Goal: Contribute content: Add original content to the website for others to see

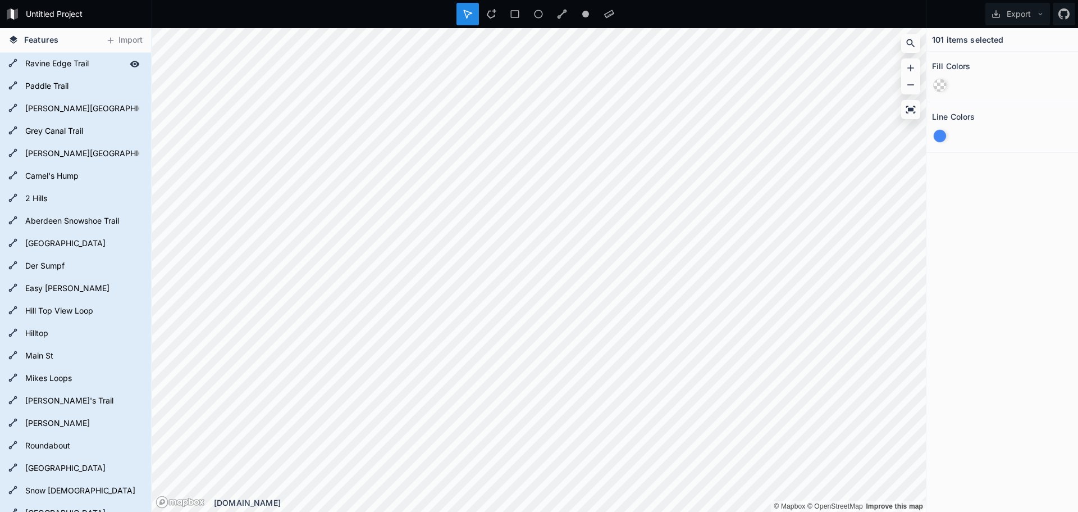
click at [88, 65] on form "Ravine Edge Trail" at bounding box center [74, 64] width 105 height 17
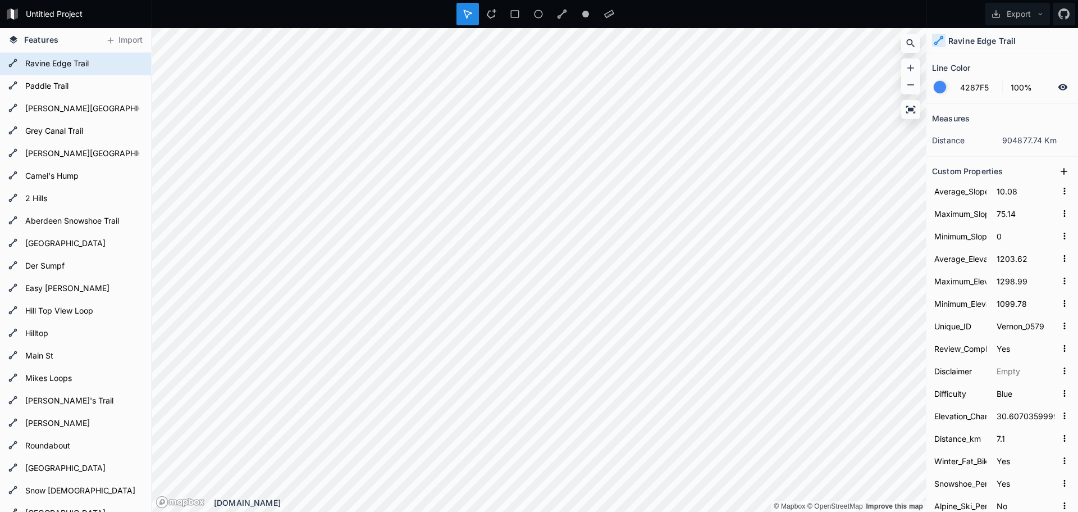
click at [33, 40] on span "Features" at bounding box center [41, 40] width 34 height 12
click at [43, 43] on span "Features" at bounding box center [41, 40] width 34 height 12
click at [911, 107] on icon at bounding box center [910, 109] width 11 height 11
click at [55, 177] on form "Camel's Hump" at bounding box center [74, 176] width 105 height 17
type input "15.46"
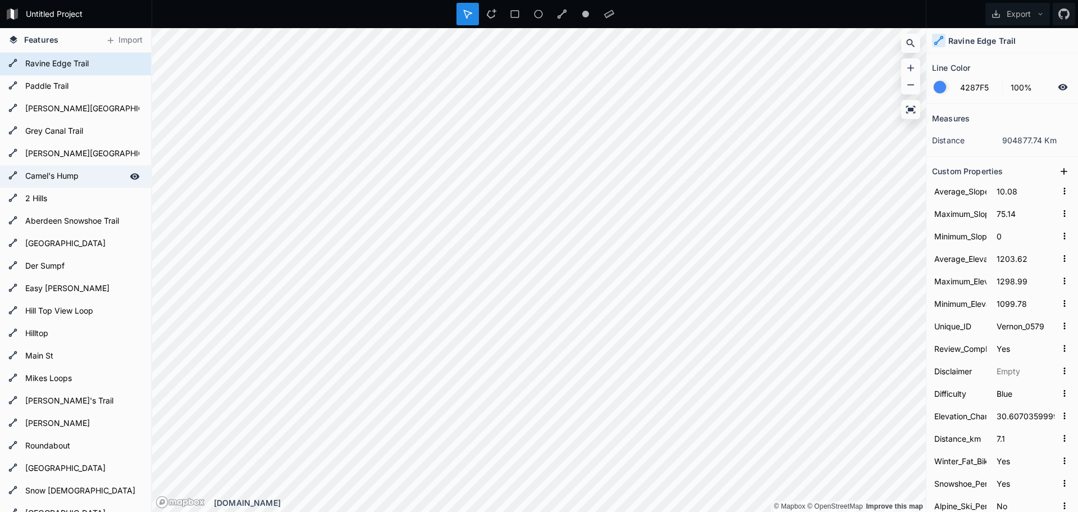
type input "108.96"
type input "0.09"
type input "1244.45"
type input "1310.22"
type input "1168.46"
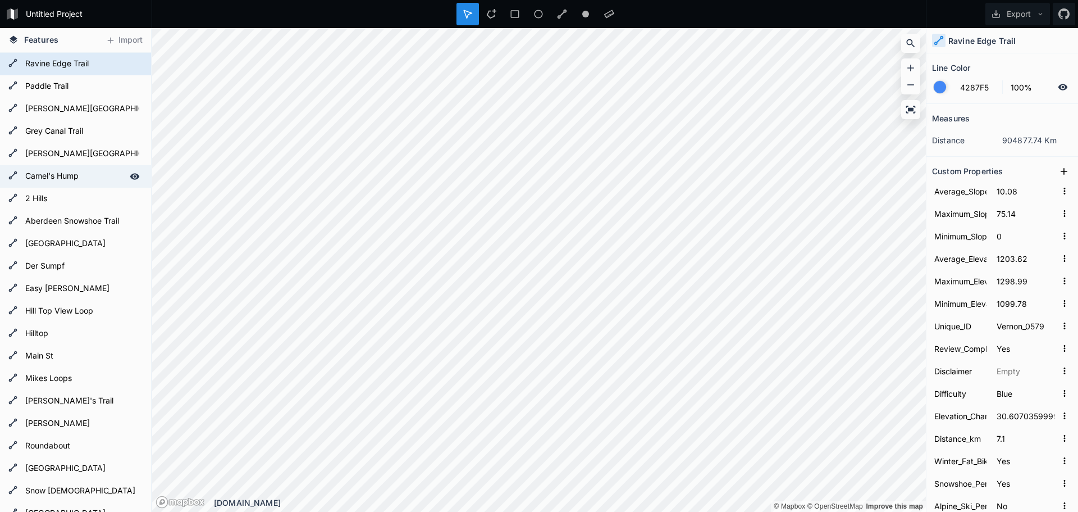
type input "Vernon_0584"
type input "156.3878900000002"
type input "5.5"
type input "No"
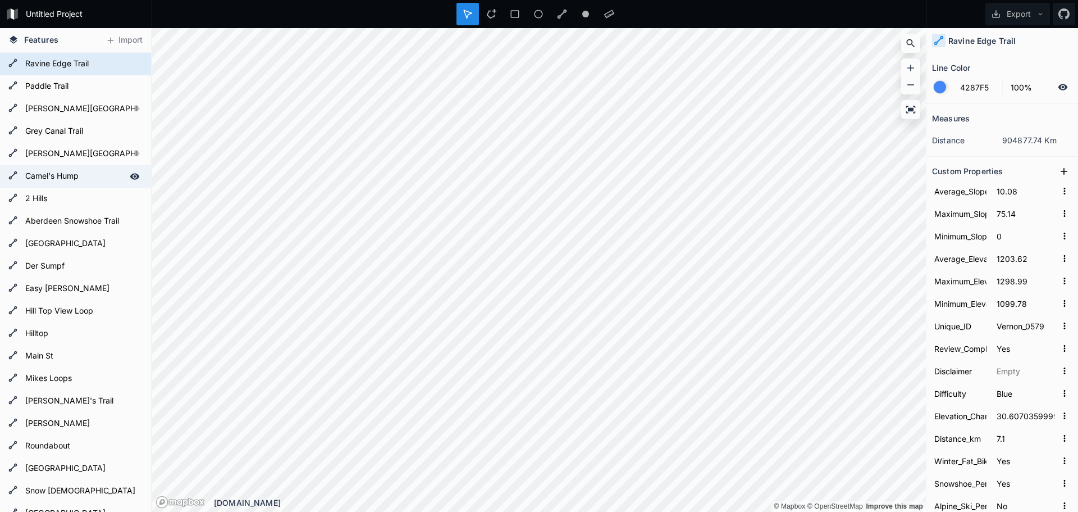
type input "Hiking"
type input "Camels Hump FSR"
type input "Get to know this 5.5-km out-and-back trail near [GEOGRAPHIC_DATA], [GEOGRAPHIC_…"
type input "Camel's Hump"
type input "8487.171404496074"
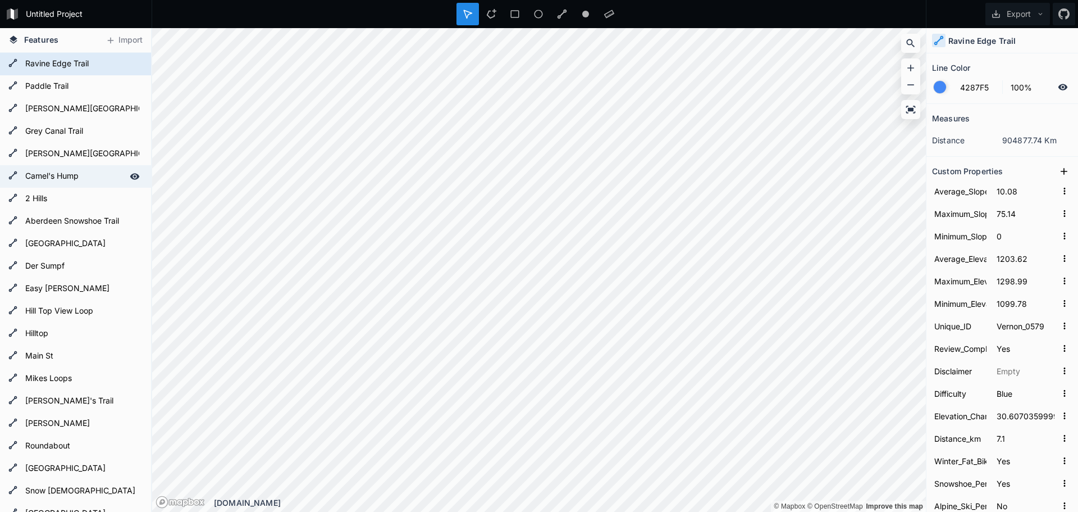
type input "6"
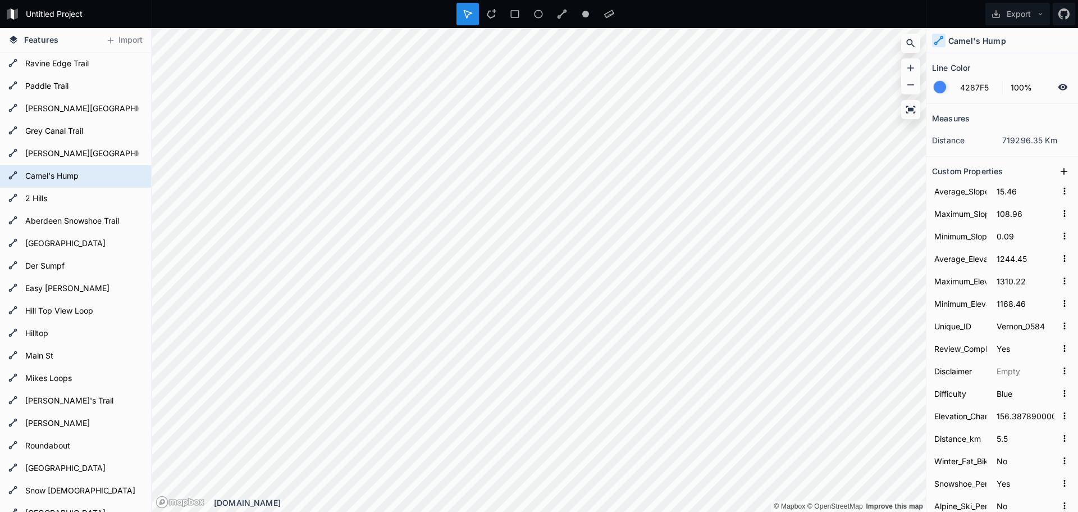
click at [1013, 139] on dd "719296.35 Km" at bounding box center [1037, 140] width 70 height 12
click at [1059, 86] on icon at bounding box center [1064, 87] width 10 height 6
click at [1058, 86] on icon at bounding box center [1063, 87] width 10 height 10
click at [1059, 86] on icon at bounding box center [1064, 87] width 10 height 6
click at [1058, 86] on icon at bounding box center [1063, 87] width 10 height 10
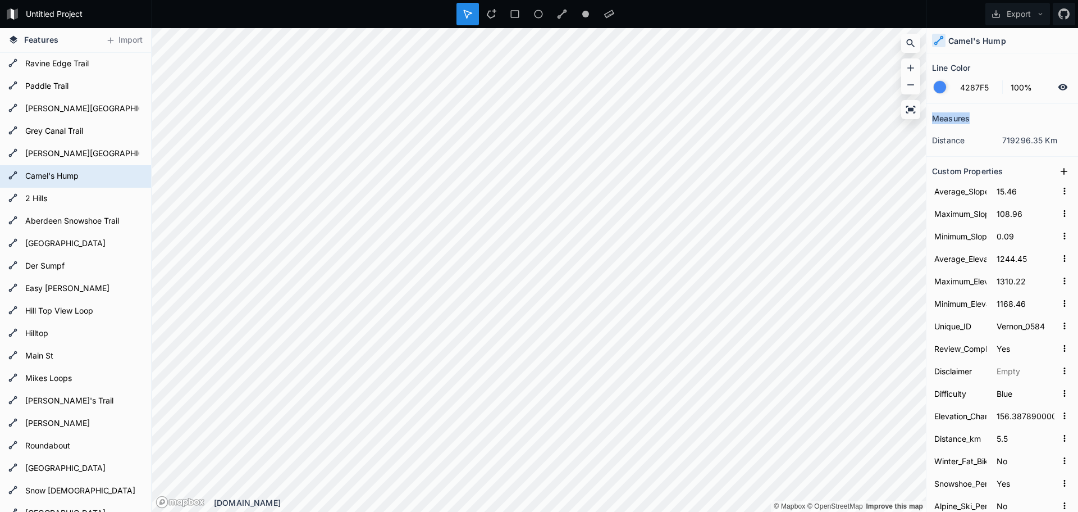
click at [968, 119] on h2 "Measures" at bounding box center [951, 118] width 38 height 17
click at [937, 85] on div at bounding box center [940, 87] width 12 height 12
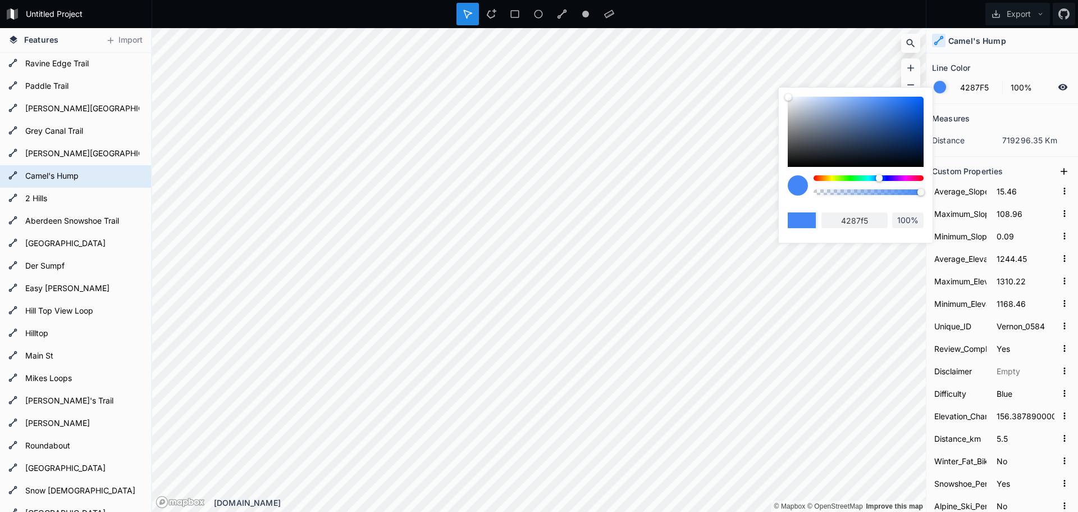
type input "42A4F5"
type input "42a4f5"
type input "42F560"
type input "42f560"
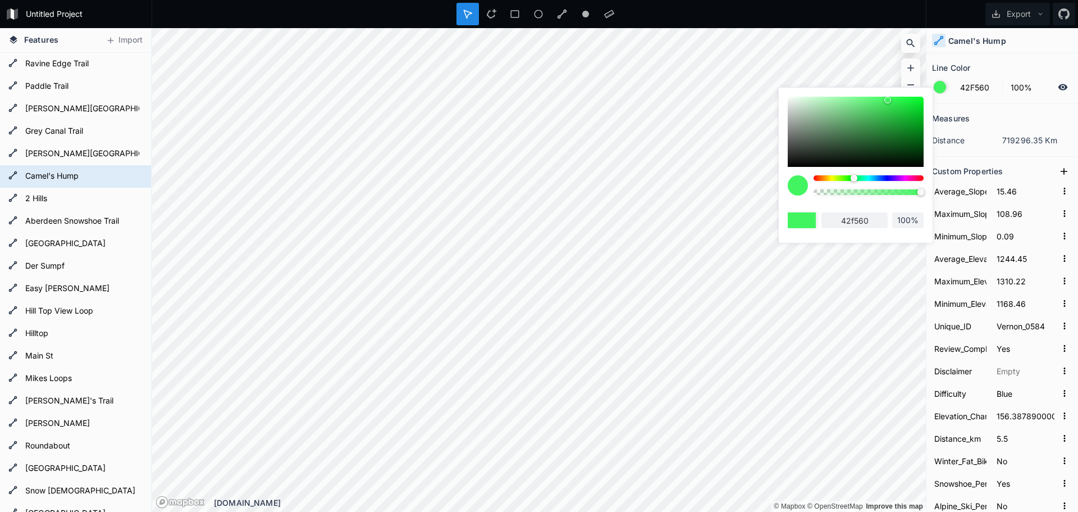
type input "42F54E"
type input "42f54e"
type input "42F542"
type input "42f542"
type input "48F542"
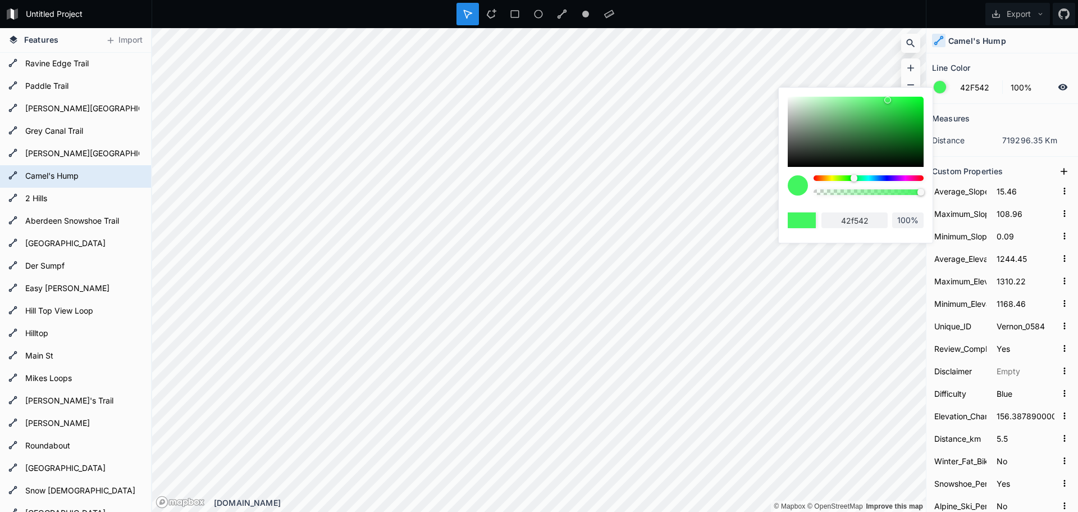
type input "48f542"
type input "4EF542"
type input "4ef542"
type input "54F542"
type input "54f542"
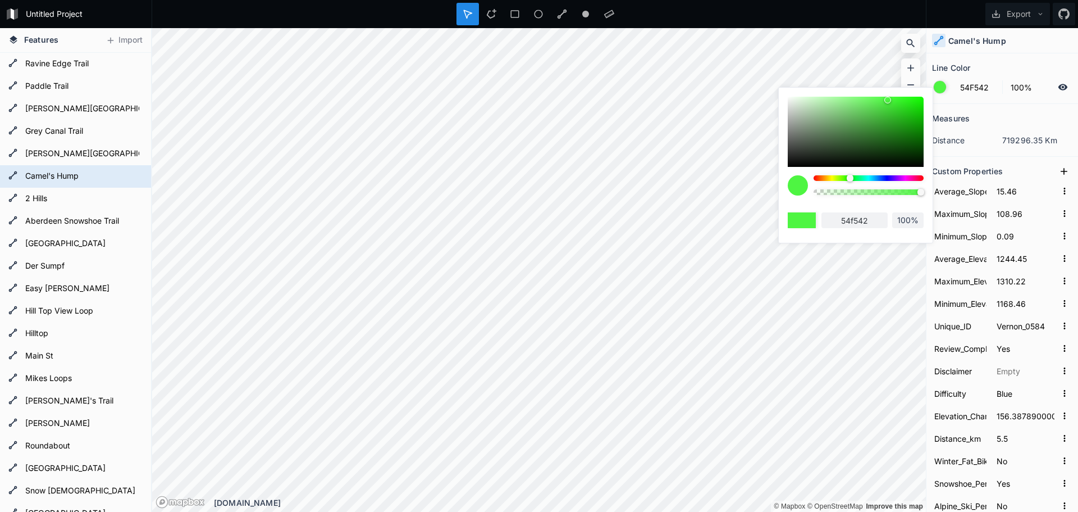
type input "60F542"
type input "60f542"
type input "66F542"
type input "66f542"
type input "C8F542"
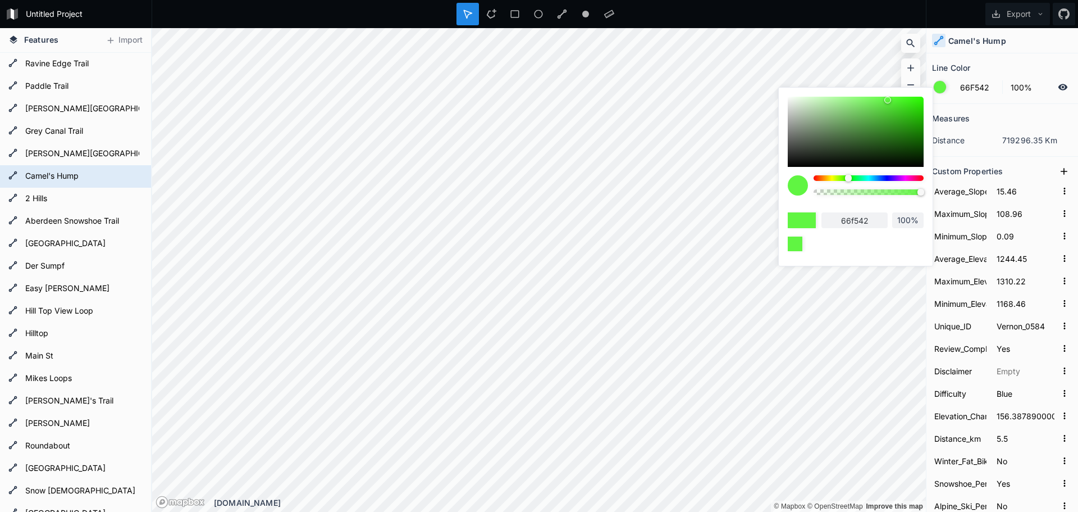
type input "c8f542"
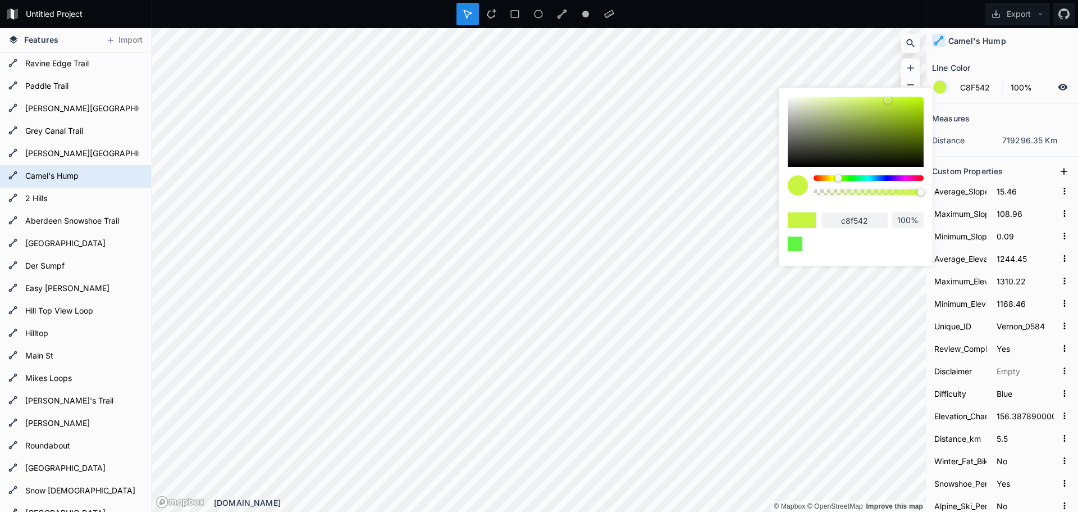
type input "DDF542"
type input "ddf542"
type input "F5F542"
type input "f5f542"
type input "F5EF42"
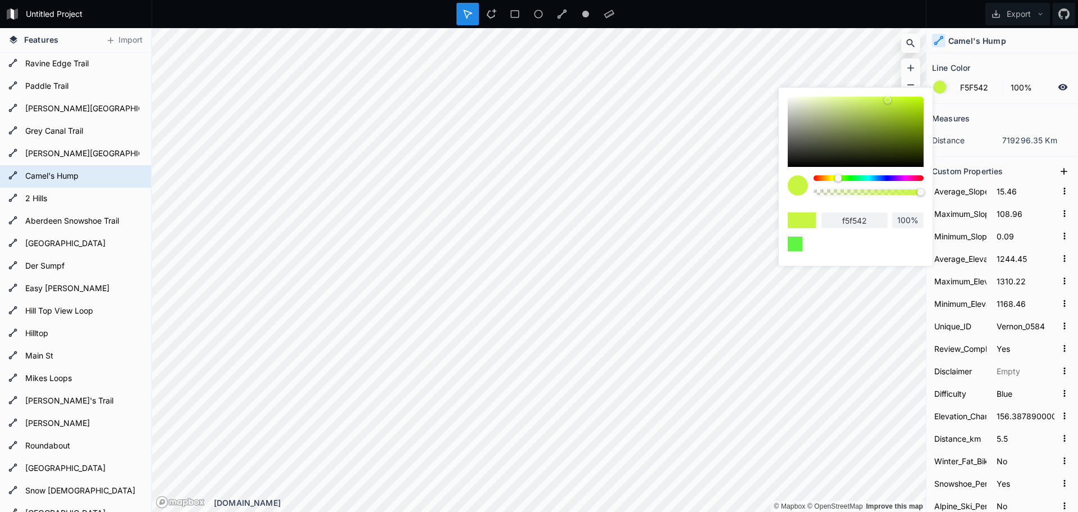
type input "f5ef42"
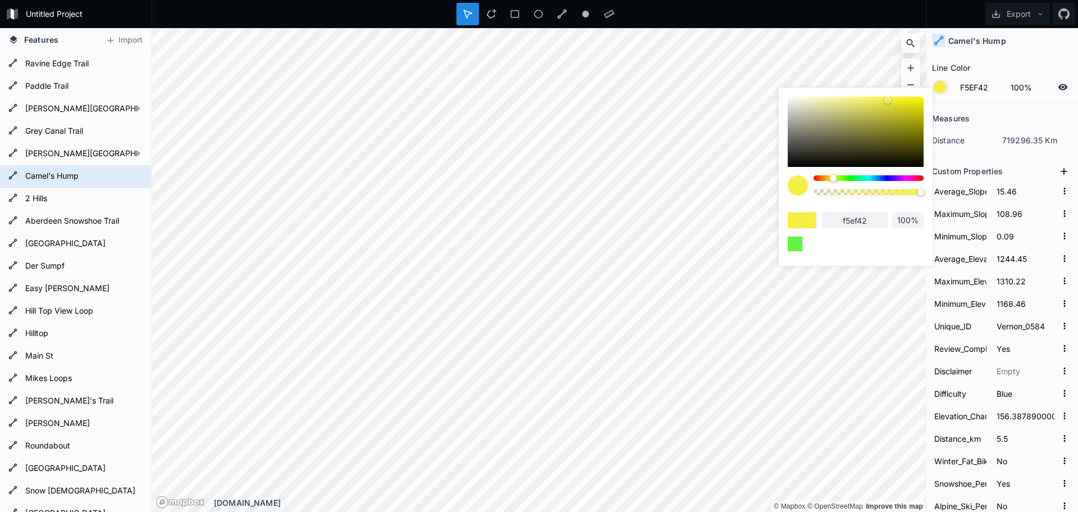
type input "F5E942"
type input "f5e942"
type input "F5E342"
type input "f5e342"
type input "8DF542"
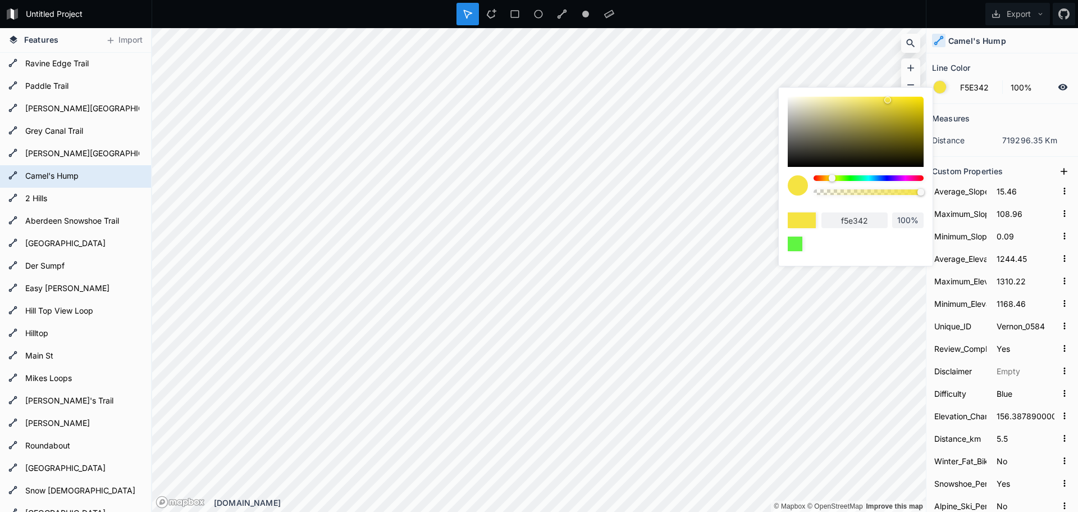
type input "8df542"
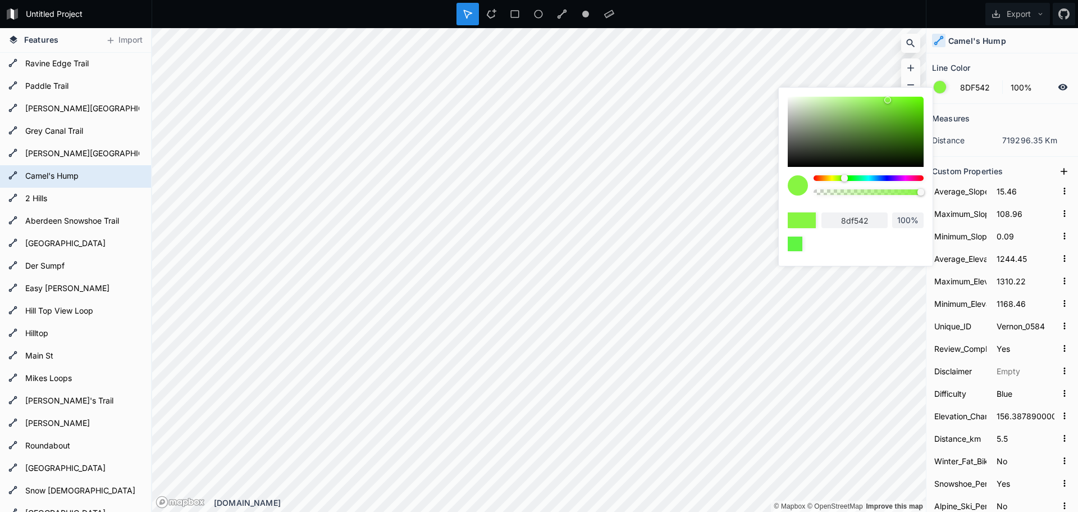
type input "87F542"
type input "87f542"
type input "7BF542"
type input "7bf542"
type input "75F542"
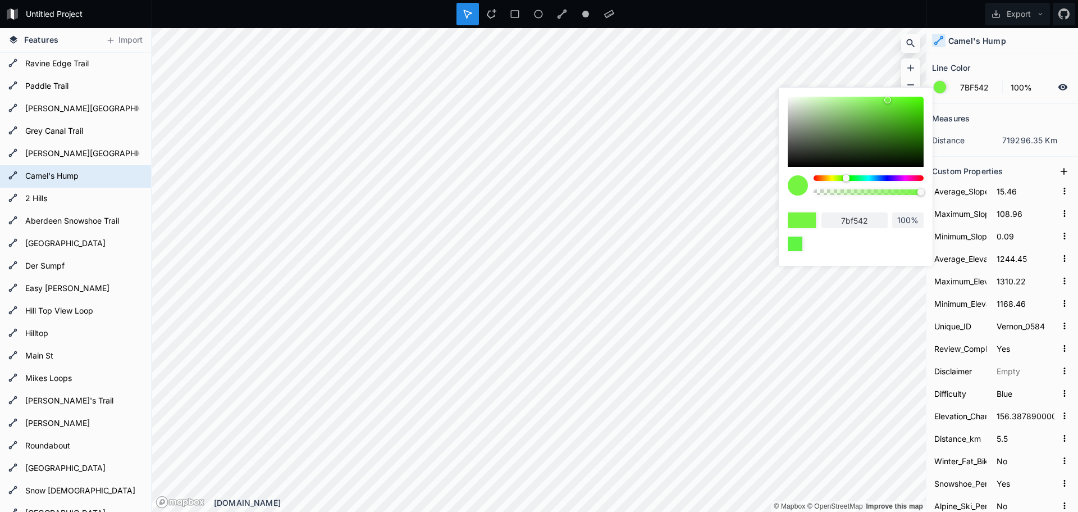
type input "75f542"
type input "6CF542"
type input "6cf542"
type input "60F542"
type input "60f542"
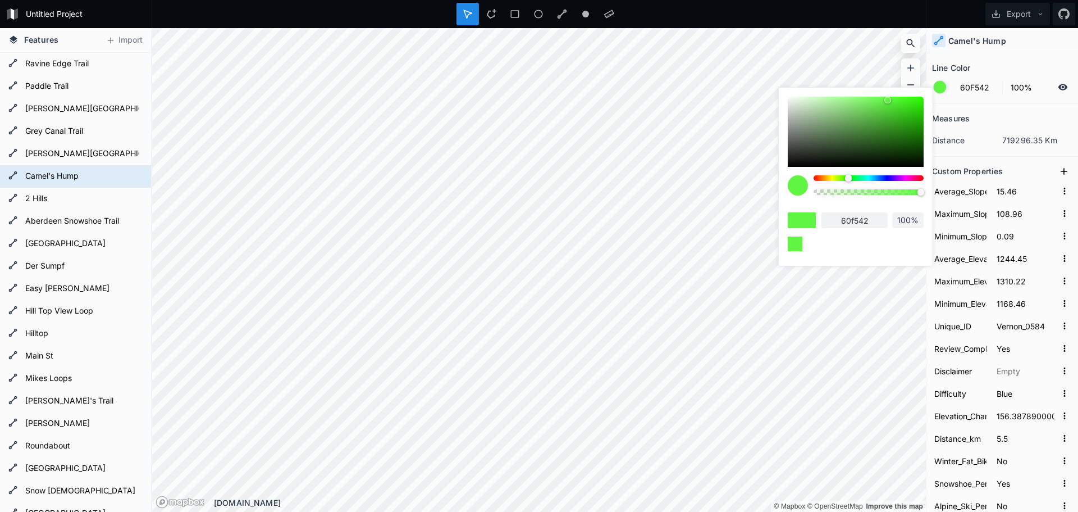
type input "75F542"
type input "75f542"
type input "F5C242"
type input "f5c242"
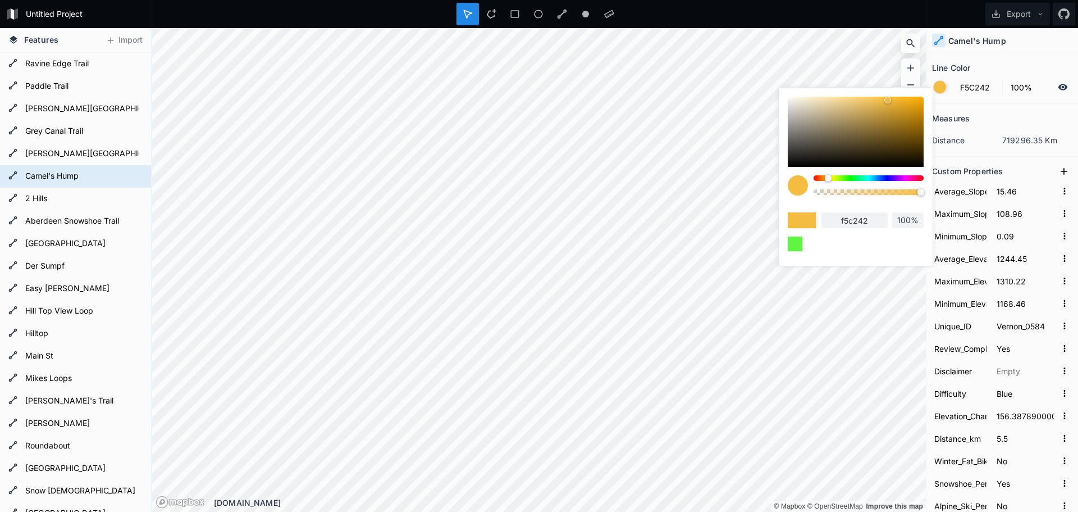
type input "F5BC42"
type input "f5bc42"
type input "F5B642"
type input "f5b642"
type input "F5B042"
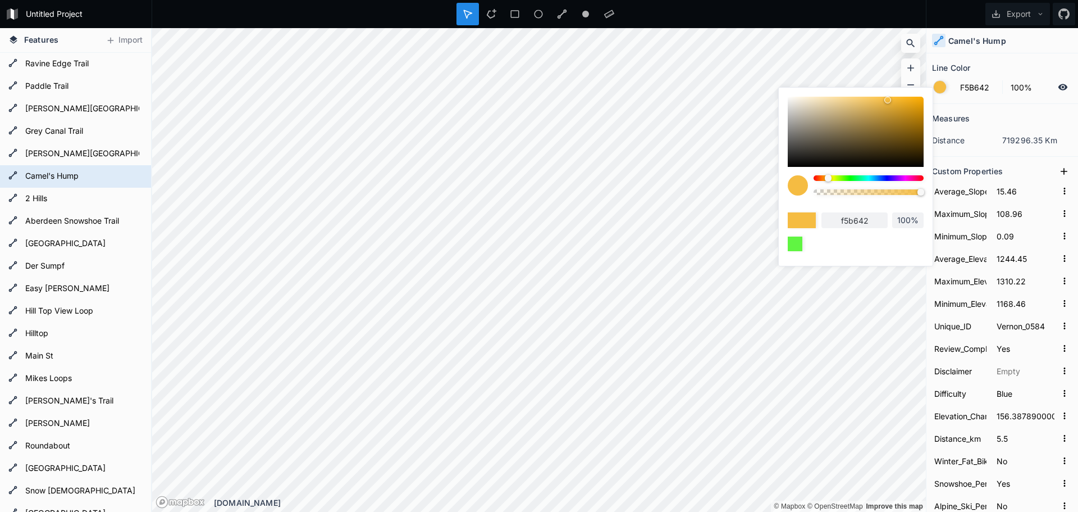
type input "f5b042"
type input "F5AA42"
type input "f5aa42"
type input "F5A442"
type input "f5a442"
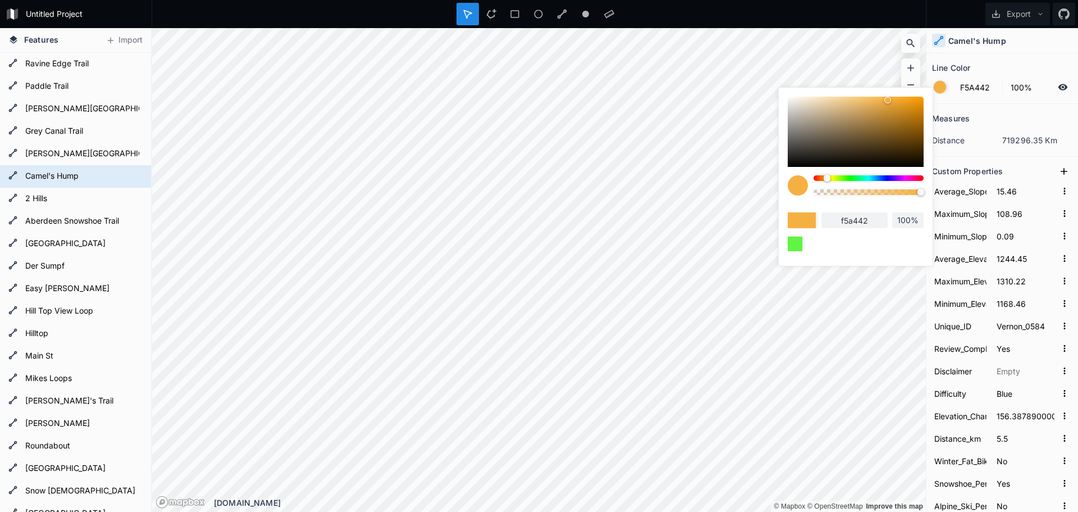
type input "F59E42"
type input "f59e42"
type input "F5A442"
type input "f5a442"
type input "F5AA42"
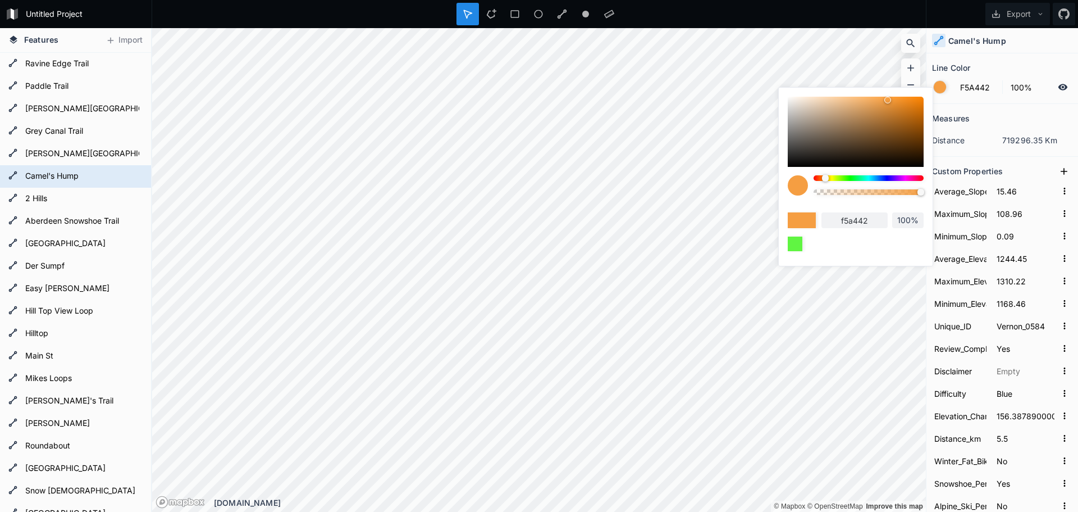
type input "f5aa42"
drag, startPoint x: 877, startPoint y: 177, endPoint x: 827, endPoint y: 179, distance: 50.0
click at [827, 179] on div at bounding box center [826, 178] width 7 height 7
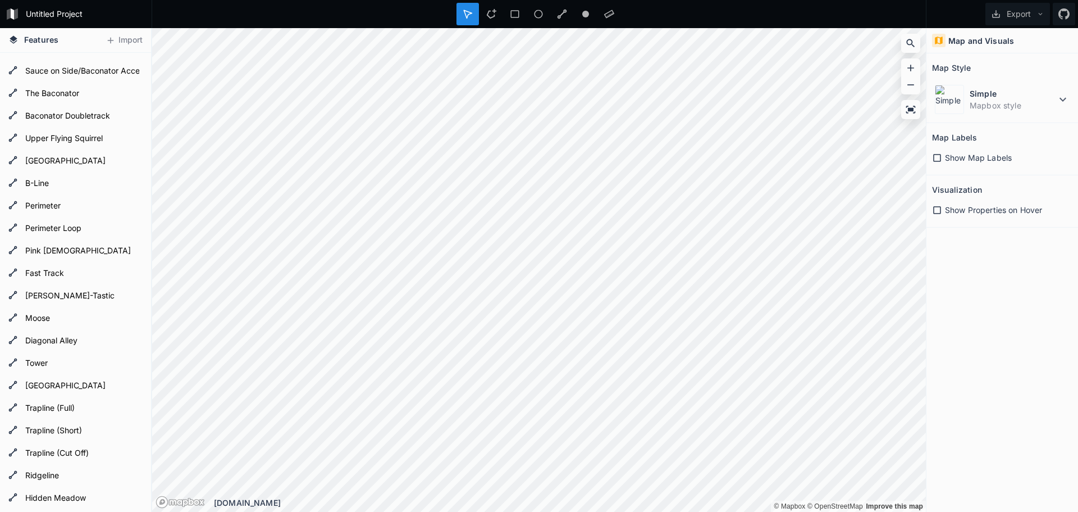
scroll to position [1235, 0]
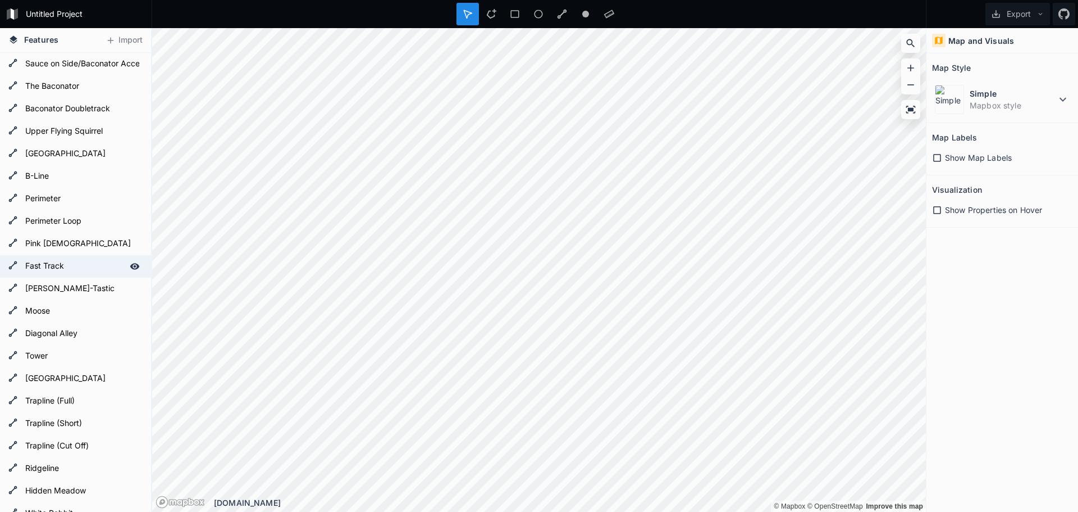
click at [61, 264] on form "Fast Track" at bounding box center [74, 266] width 105 height 17
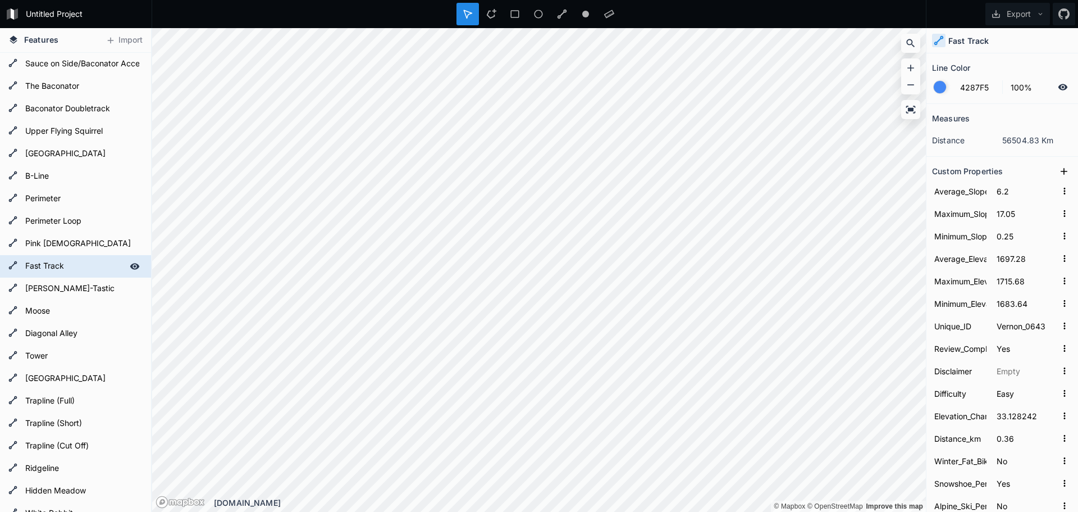
click at [130, 266] on icon at bounding box center [135, 266] width 10 height 6
click at [130, 266] on icon at bounding box center [135, 266] width 10 height 10
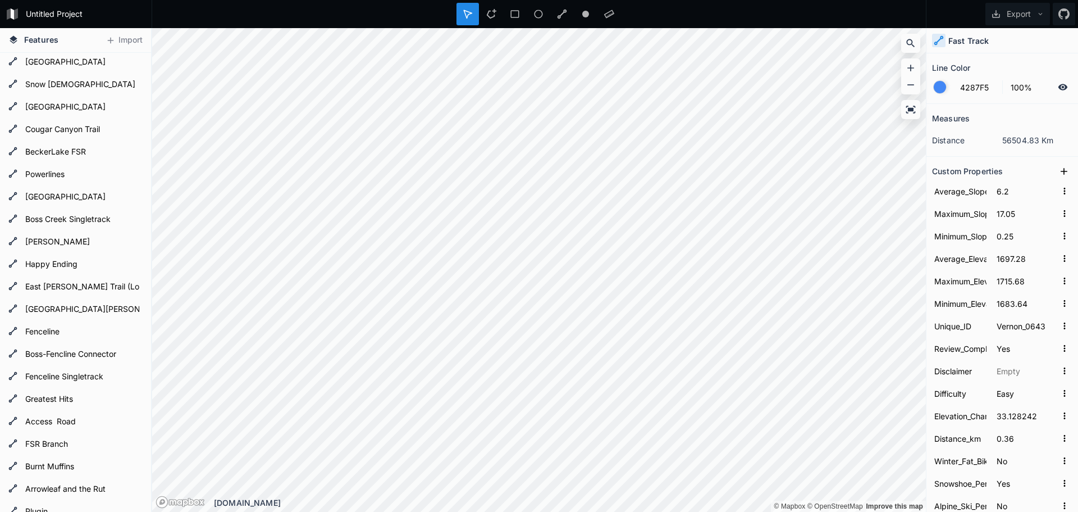
scroll to position [0, 0]
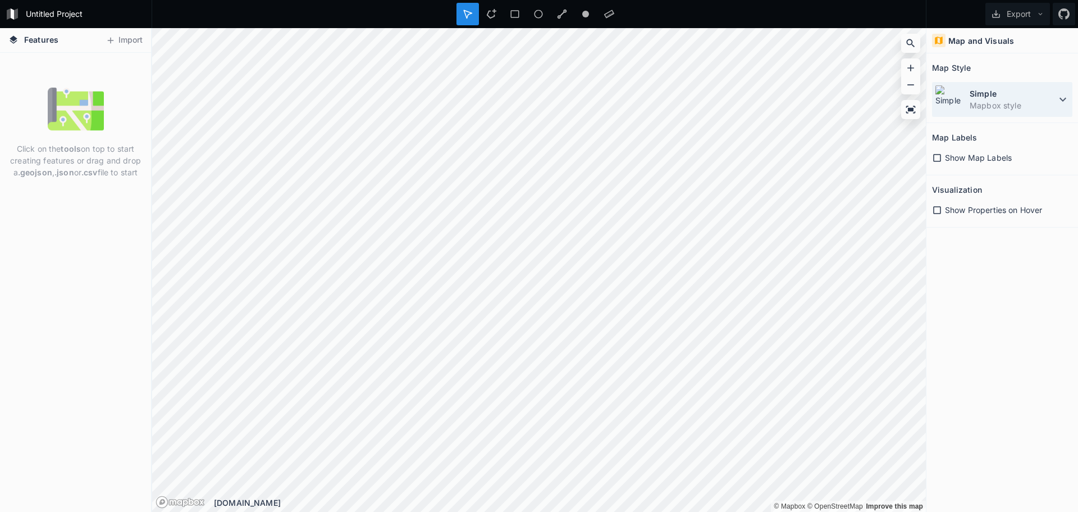
click at [1013, 102] on dd "Mapbox style" at bounding box center [1013, 105] width 86 height 12
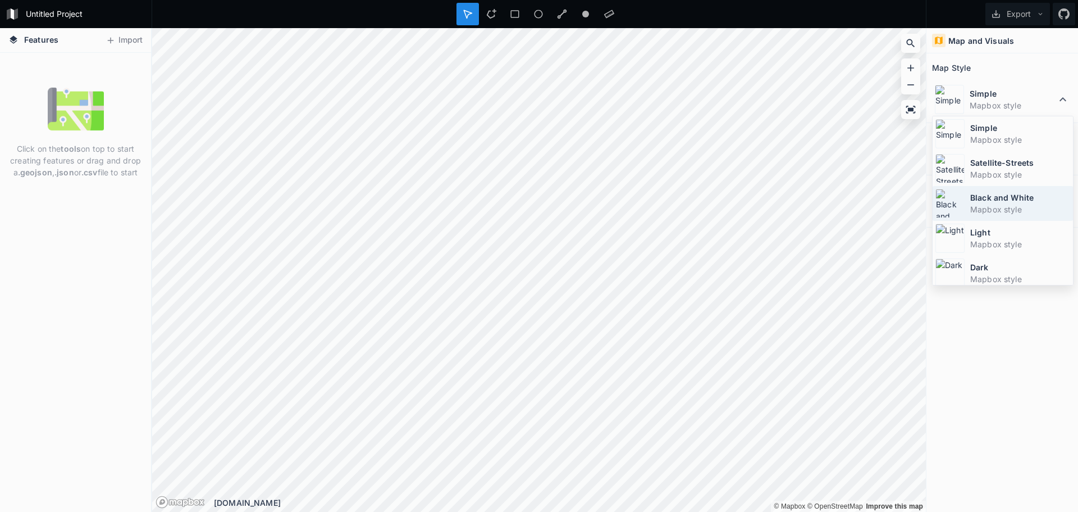
click at [995, 201] on dt "Black and White" at bounding box center [1020, 197] width 100 height 12
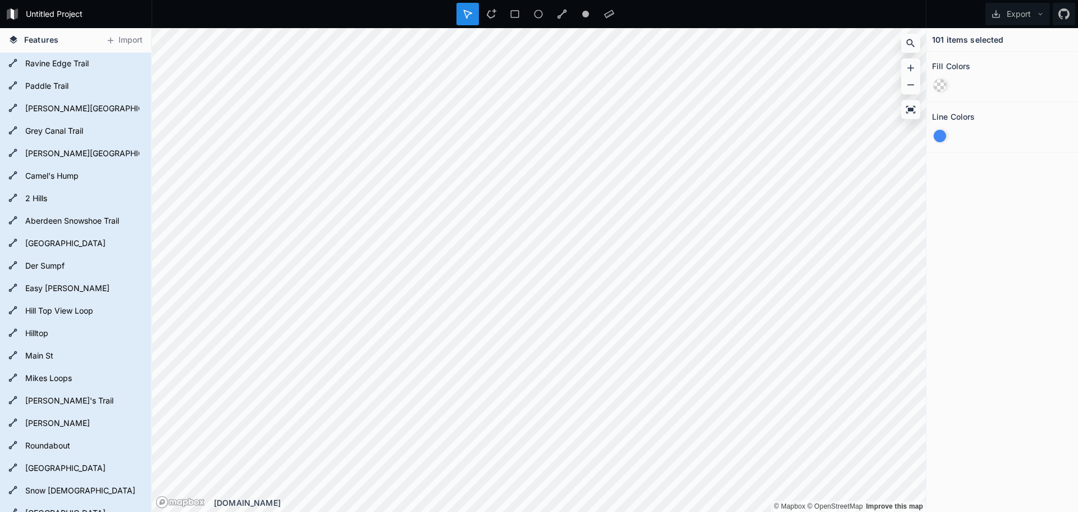
click at [940, 84] on div at bounding box center [940, 85] width 12 height 12
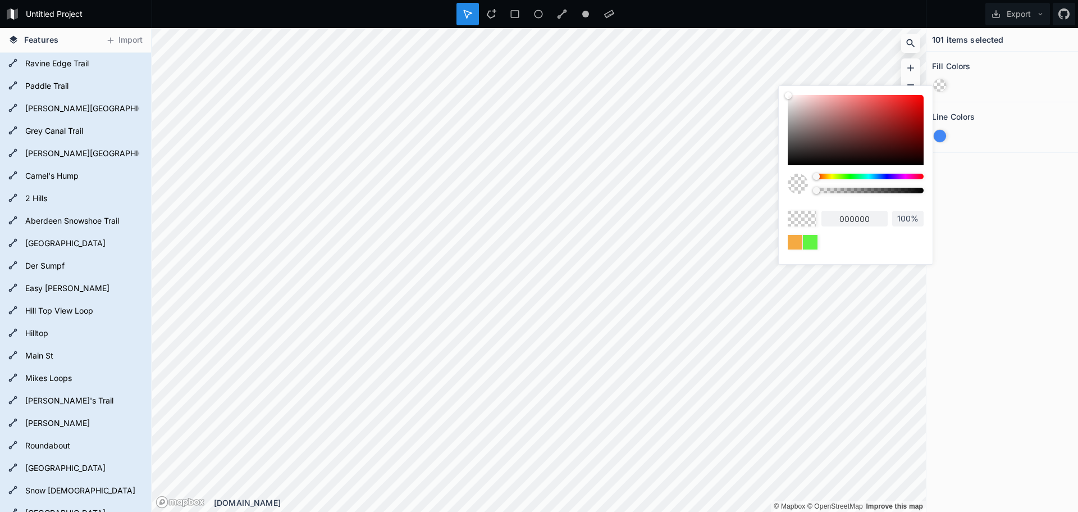
click at [901, 109] on div at bounding box center [856, 130] width 136 height 70
type input "cc2323"
type input "0%"
click at [897, 110] on div at bounding box center [856, 130] width 136 height 70
type input "d11111"
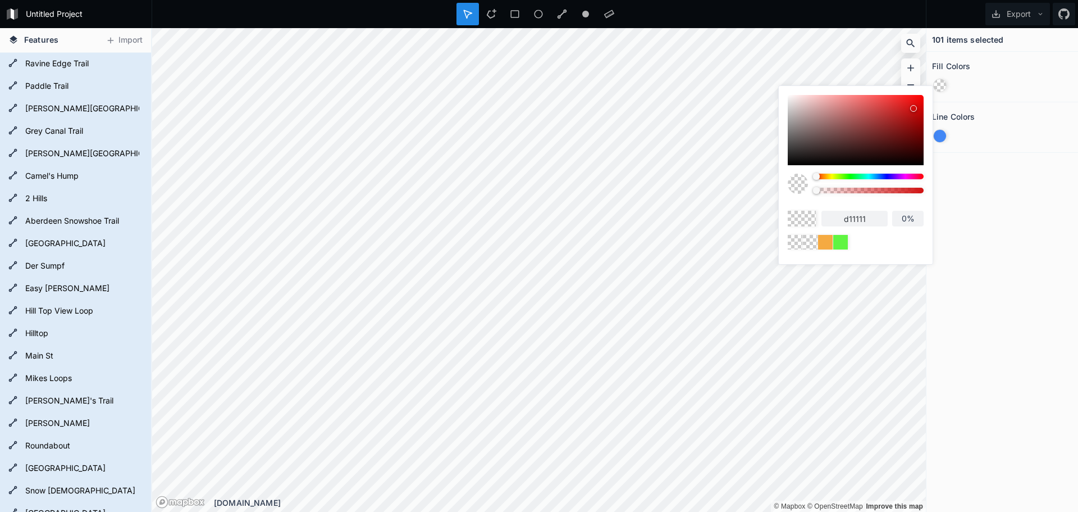
drag, startPoint x: 899, startPoint y: 110, endPoint x: 913, endPoint y: 107, distance: 14.3
click at [913, 107] on div at bounding box center [913, 108] width 7 height 7
type input "100%"
drag, startPoint x: 819, startPoint y: 192, endPoint x: 932, endPoint y: 190, distance: 113.4
click at [932, 190] on div "d11111 100%" at bounding box center [856, 172] width 154 height 172
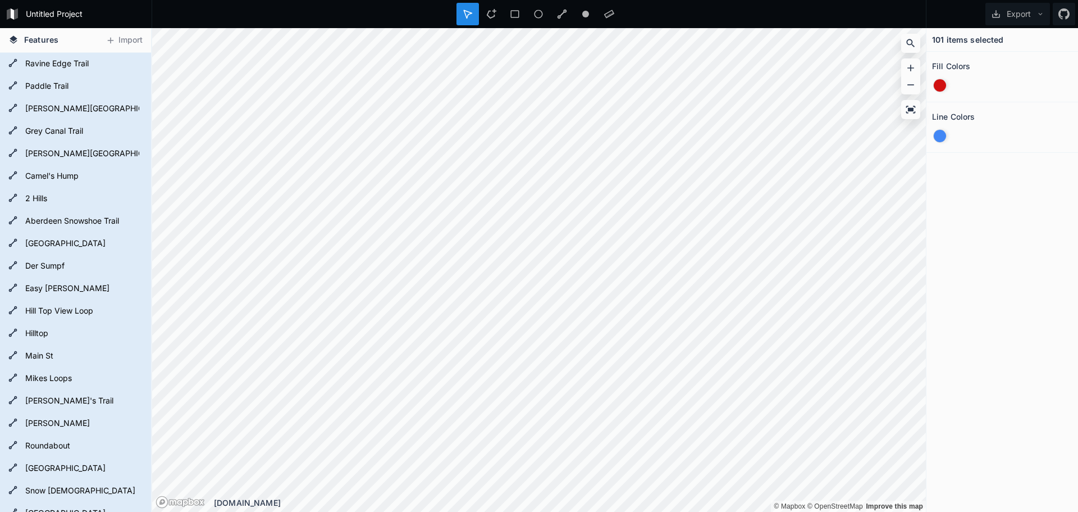
click at [941, 136] on div at bounding box center [940, 136] width 12 height 12
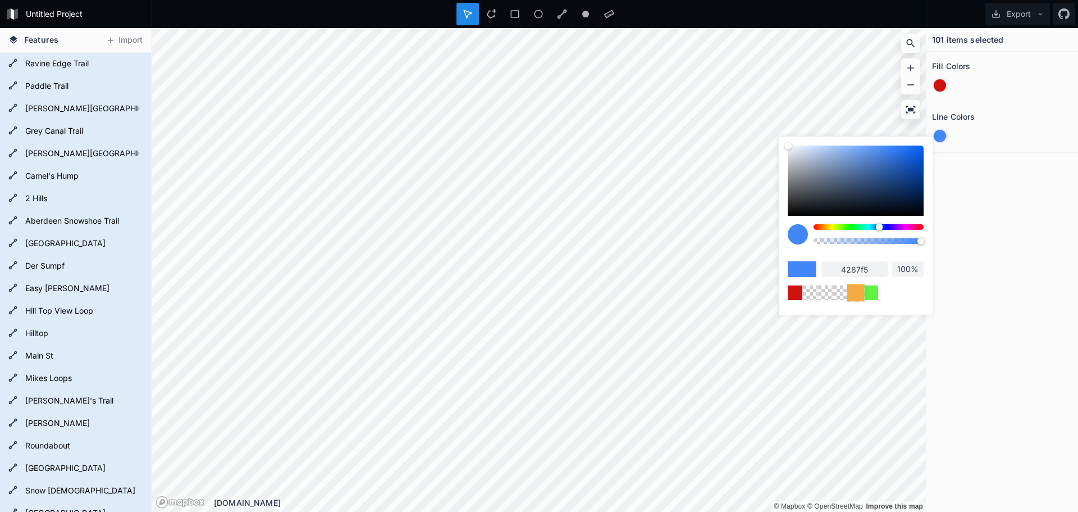
click at [854, 292] on div at bounding box center [855, 292] width 17 height 17
type input "f5aa42"
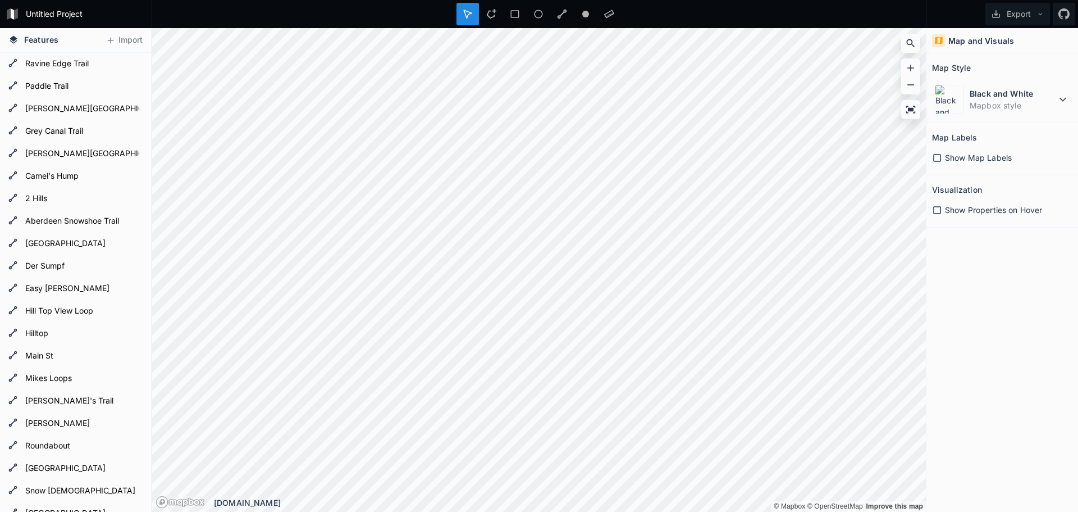
click at [956, 161] on span "Show Map Labels" at bounding box center [978, 158] width 67 height 12
click at [959, 209] on span "Show Properties on Hover" at bounding box center [993, 210] width 97 height 12
click at [608, 15] on icon at bounding box center [609, 14] width 10 height 10
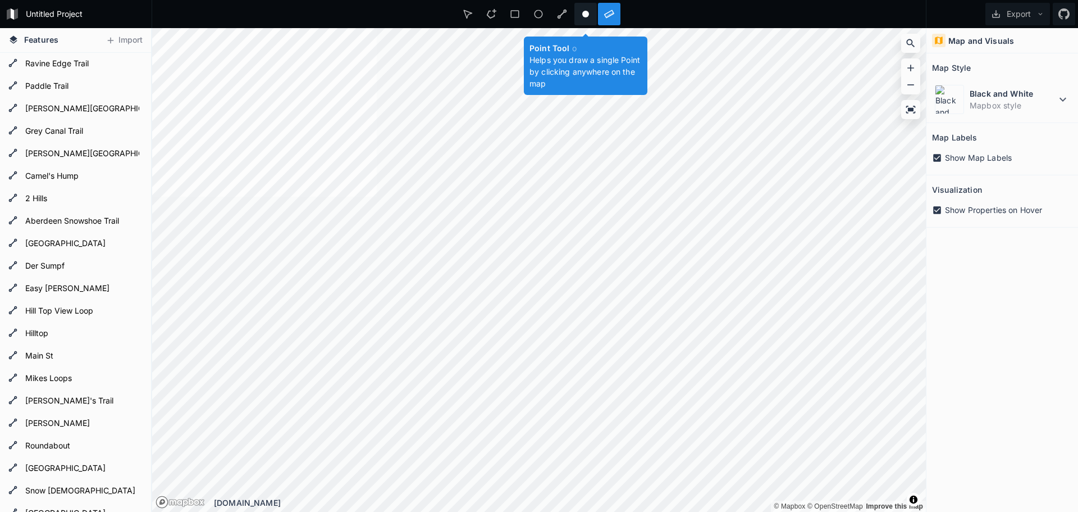
click at [581, 15] on icon at bounding box center [586, 14] width 10 height 10
click at [561, 16] on icon at bounding box center [562, 14] width 10 height 10
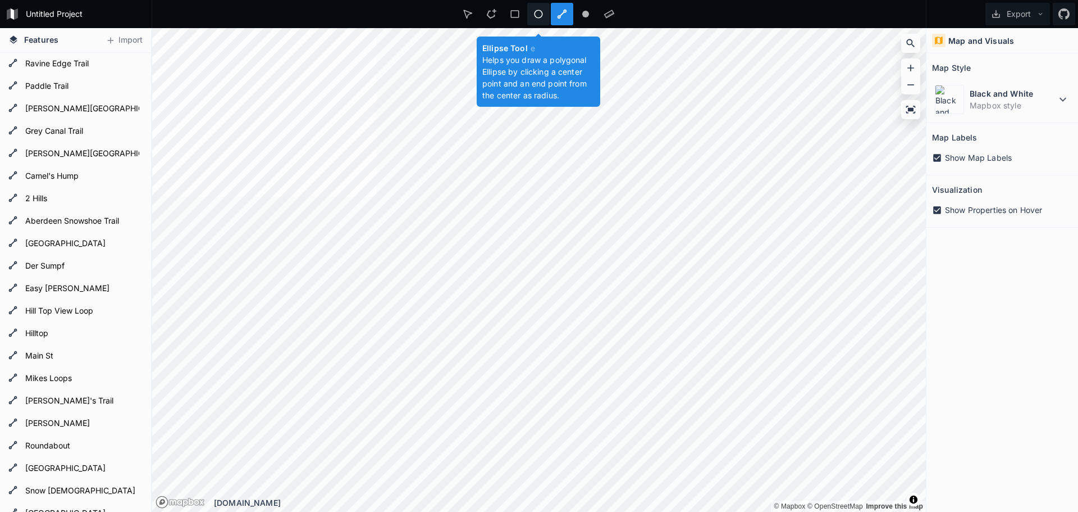
click at [535, 15] on icon at bounding box center [539, 14] width 8 height 8
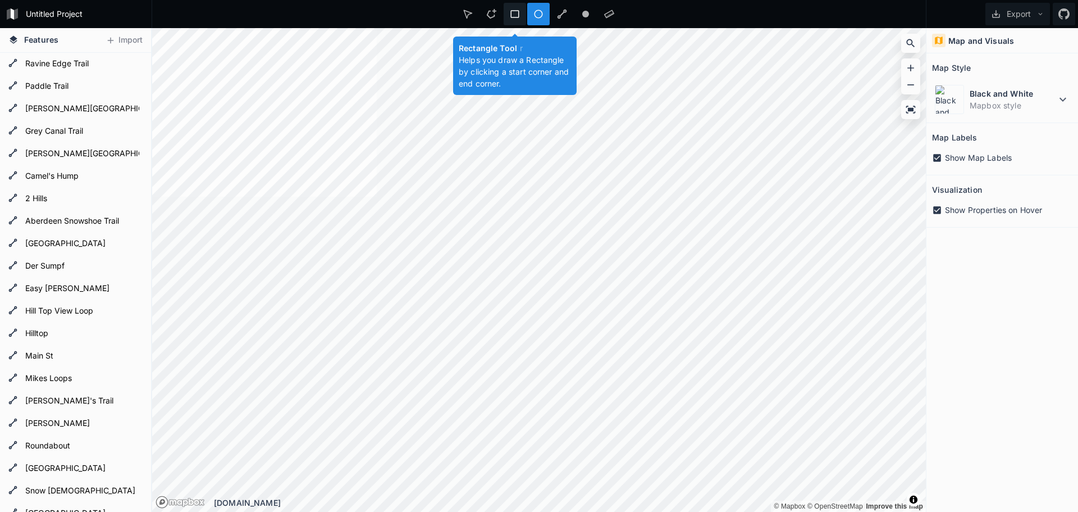
click at [516, 14] on icon at bounding box center [515, 14] width 10 height 10
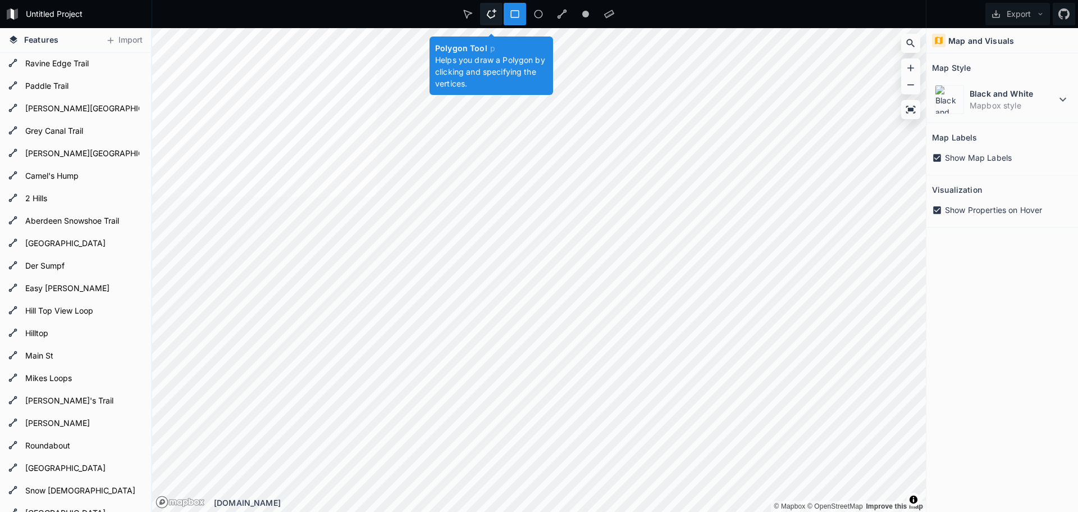
click at [501, 14] on div at bounding box center [491, 14] width 22 height 22
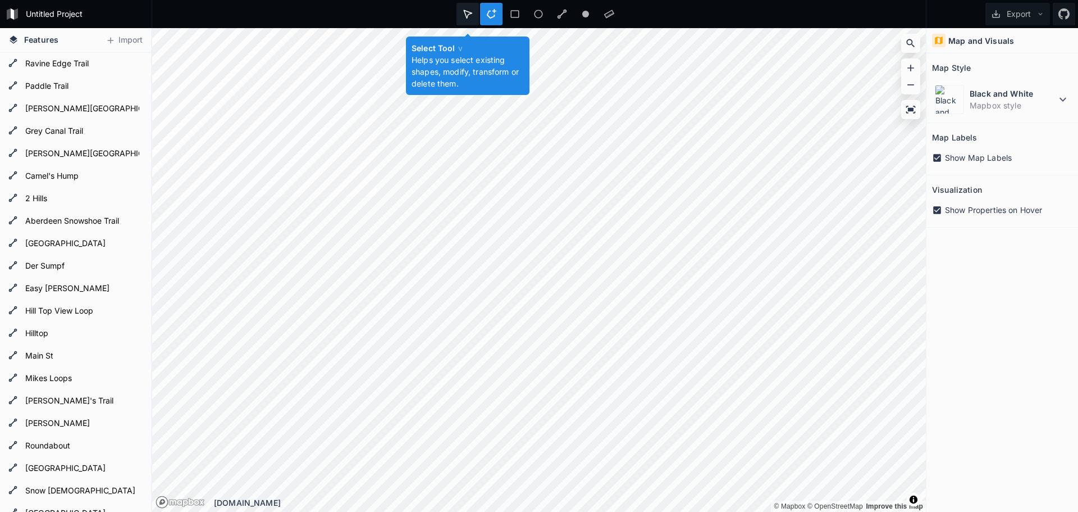
click at [474, 14] on div at bounding box center [468, 14] width 22 height 22
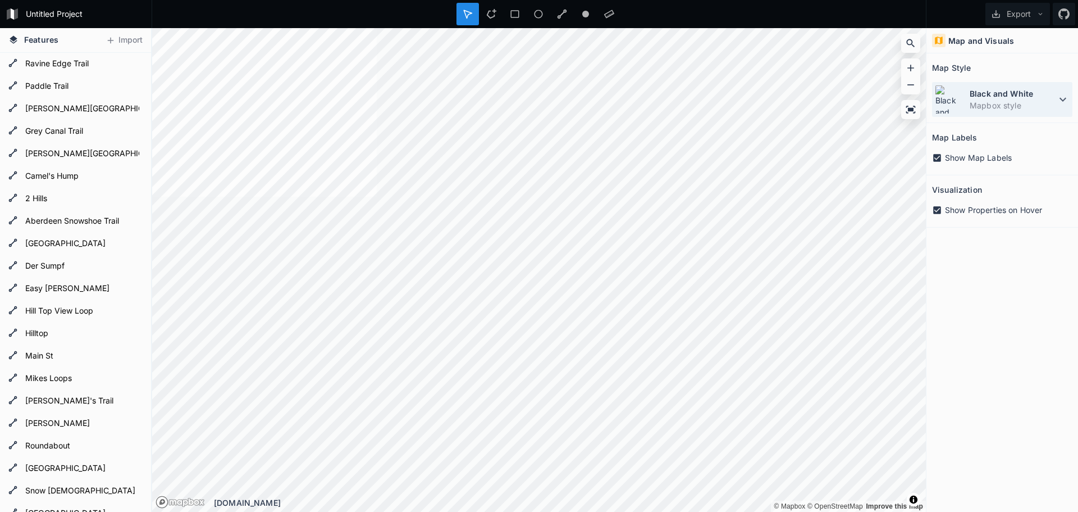
click at [1001, 103] on dd "Mapbox style" at bounding box center [1013, 105] width 86 height 12
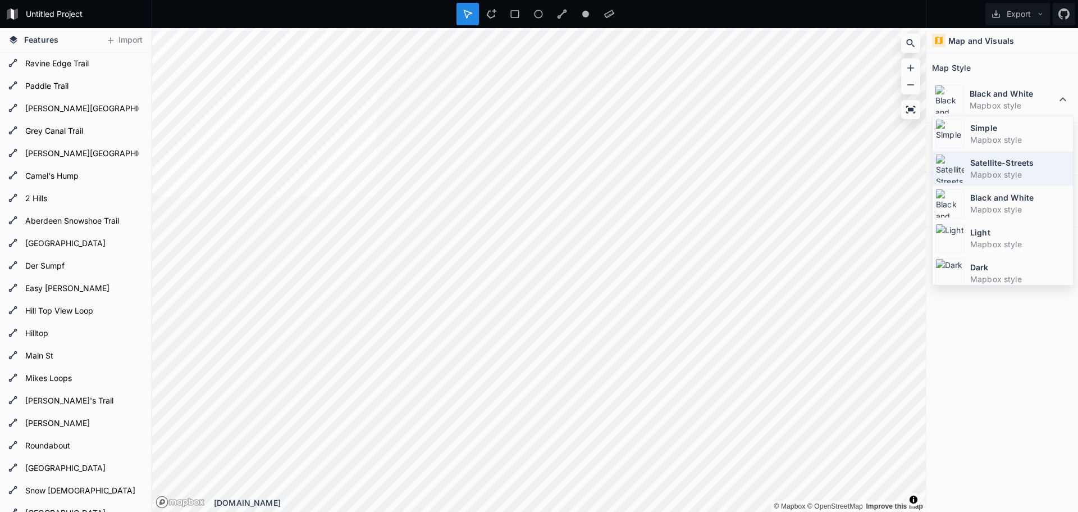
click at [1015, 174] on dd "Mapbox style" at bounding box center [1020, 174] width 100 height 12
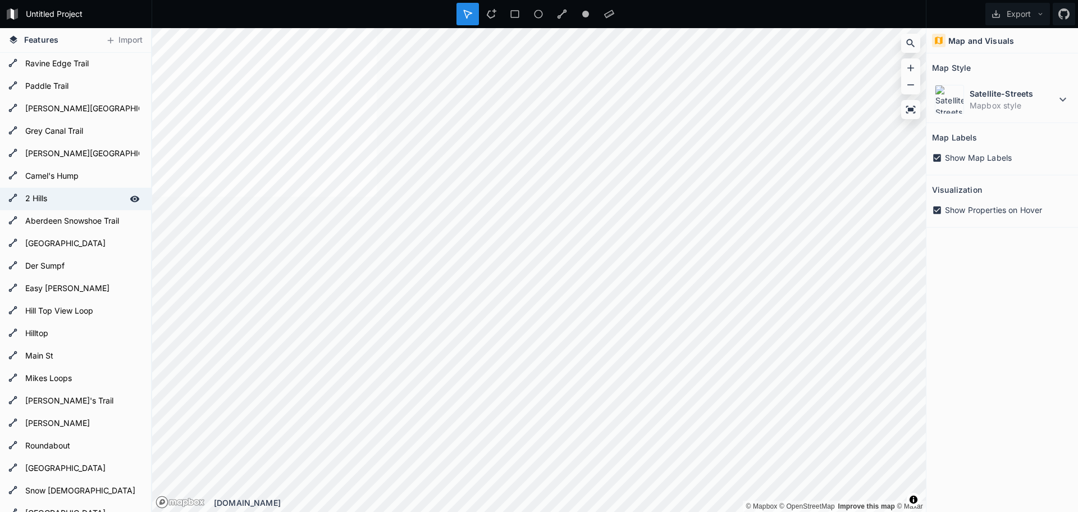
click at [53, 197] on form "2 Hills" at bounding box center [74, 198] width 105 height 17
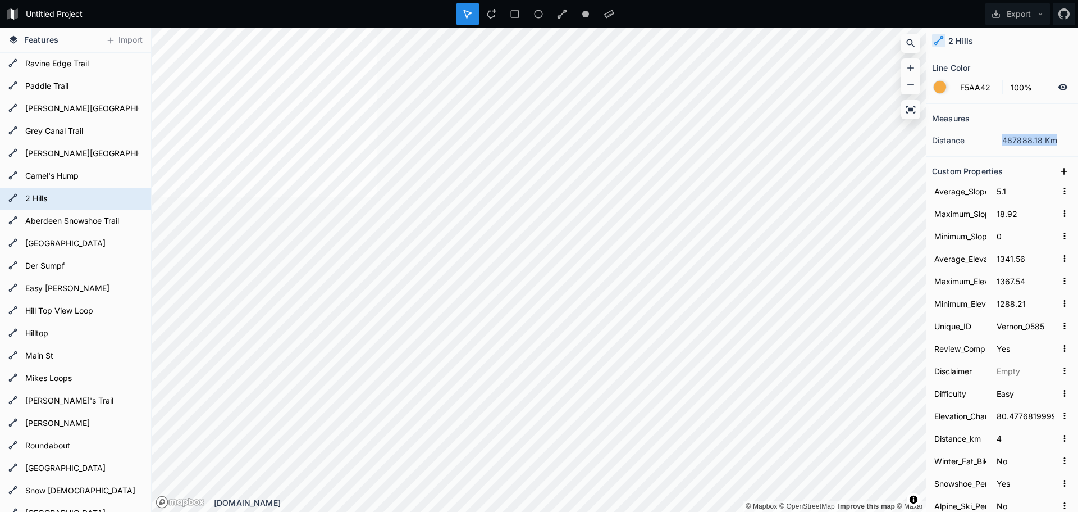
drag, startPoint x: 998, startPoint y: 139, endPoint x: 1059, endPoint y: 139, distance: 60.7
click at [1059, 139] on dd "487888.18 Km" at bounding box center [1037, 140] width 70 height 12
click at [997, 421] on input "80.47768199999996" at bounding box center [1026, 415] width 62 height 17
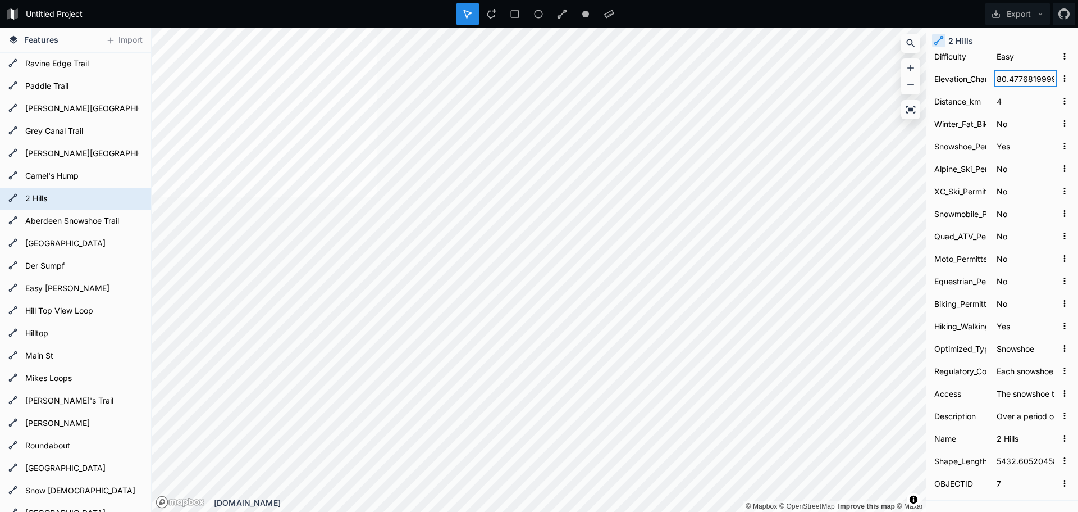
scroll to position [382, 0]
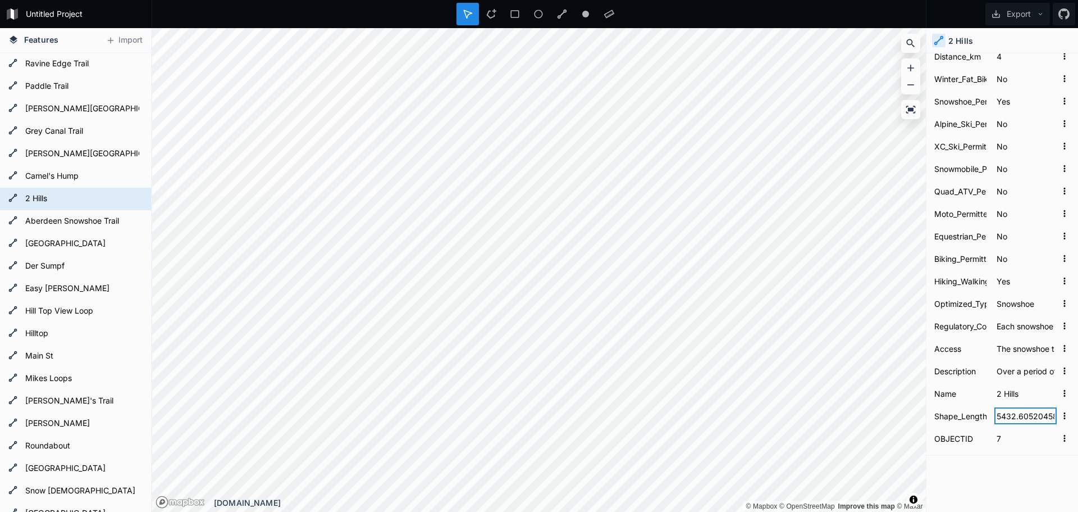
click at [1025, 417] on input "5432.605204589362" at bounding box center [1026, 415] width 62 height 17
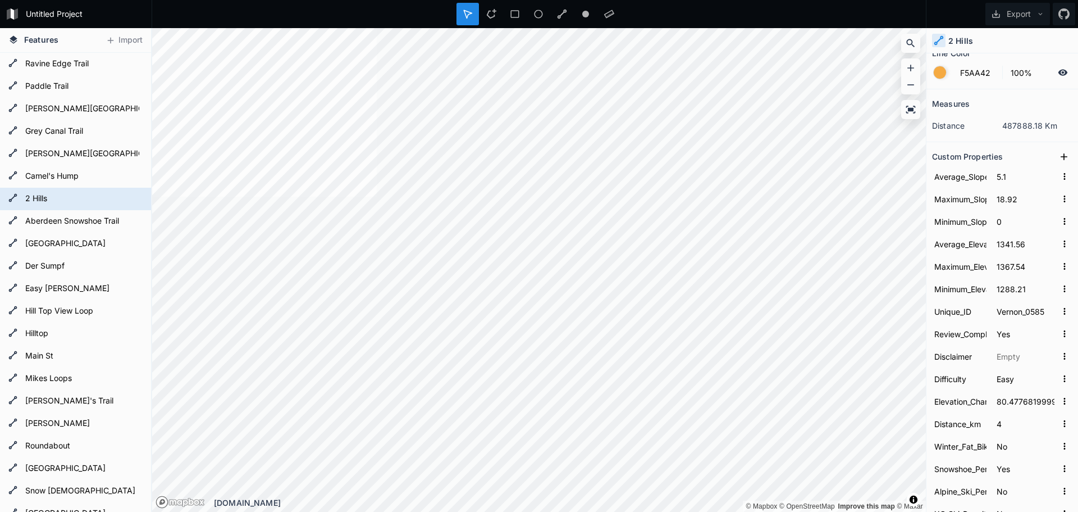
scroll to position [0, 0]
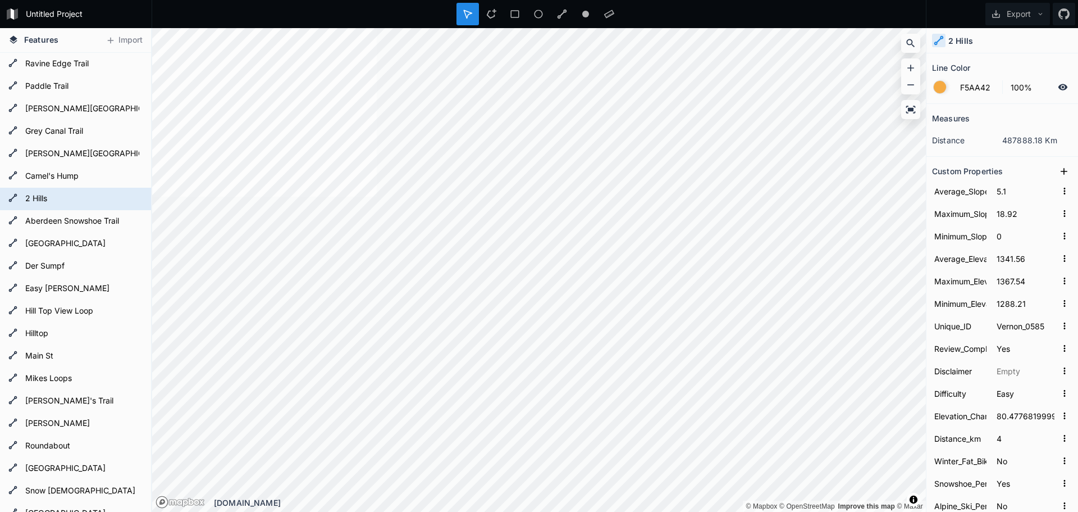
click at [1028, 138] on dd "487888.18 Km" at bounding box center [1037, 140] width 70 height 12
drag, startPoint x: 1034, startPoint y: 140, endPoint x: 993, endPoint y: 142, distance: 41.0
click at [993, 142] on dl "distance 487888.18 Km" at bounding box center [1002, 140] width 140 height 21
click at [1018, 140] on dd "487888.18 Km" at bounding box center [1037, 140] width 70 height 12
click at [1059, 169] on icon at bounding box center [1064, 171] width 11 height 11
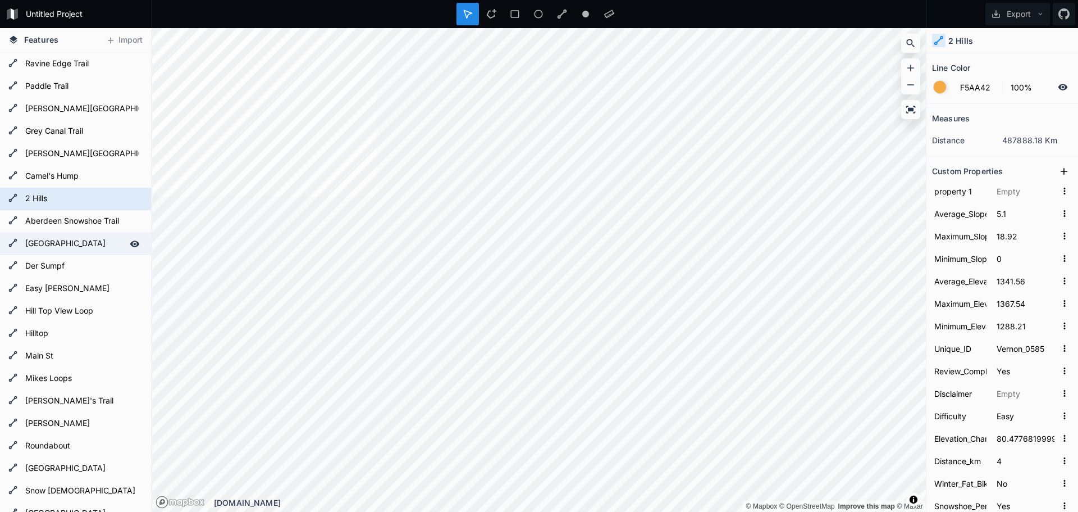
click at [49, 247] on form "[GEOGRAPHIC_DATA]" at bounding box center [74, 243] width 105 height 17
type input "5.79"
type input "18.18"
type input "1279.63"
type input "1303.5"
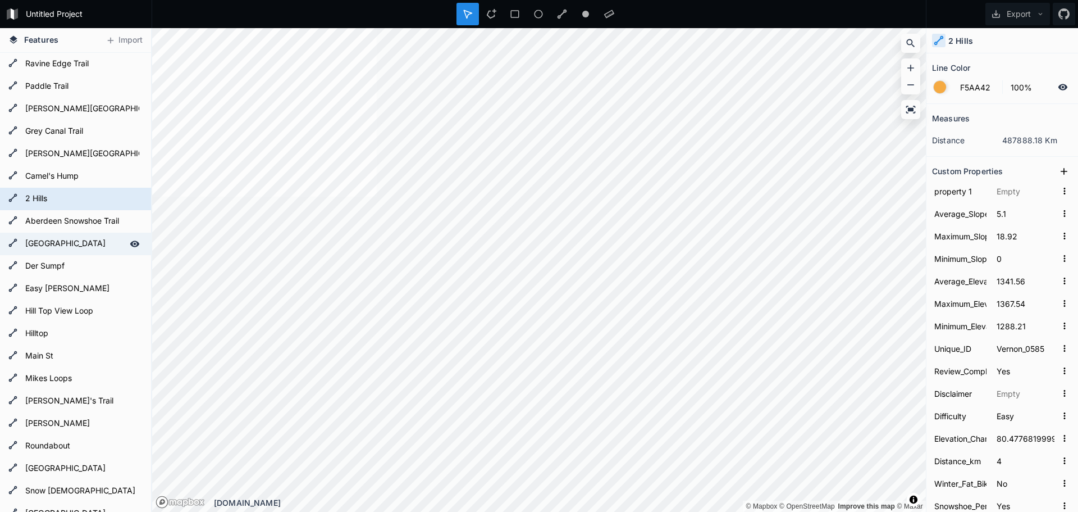
type input "1253.21"
type input "Vernon_0587"
type input "51.8760749999999"
type input "1.3"
type input "[GEOGRAPHIC_DATA]"
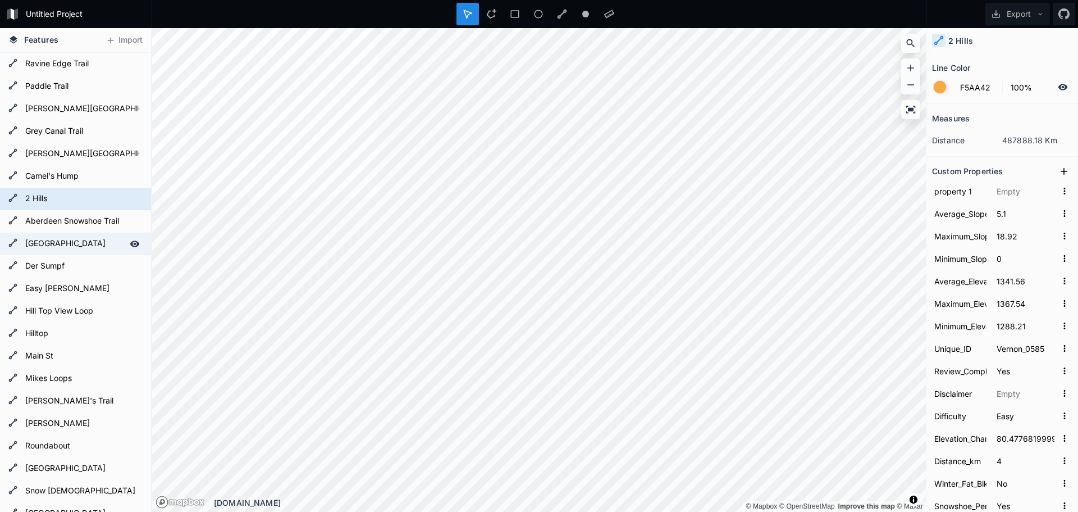
type input "2056.708374102805"
type input "9"
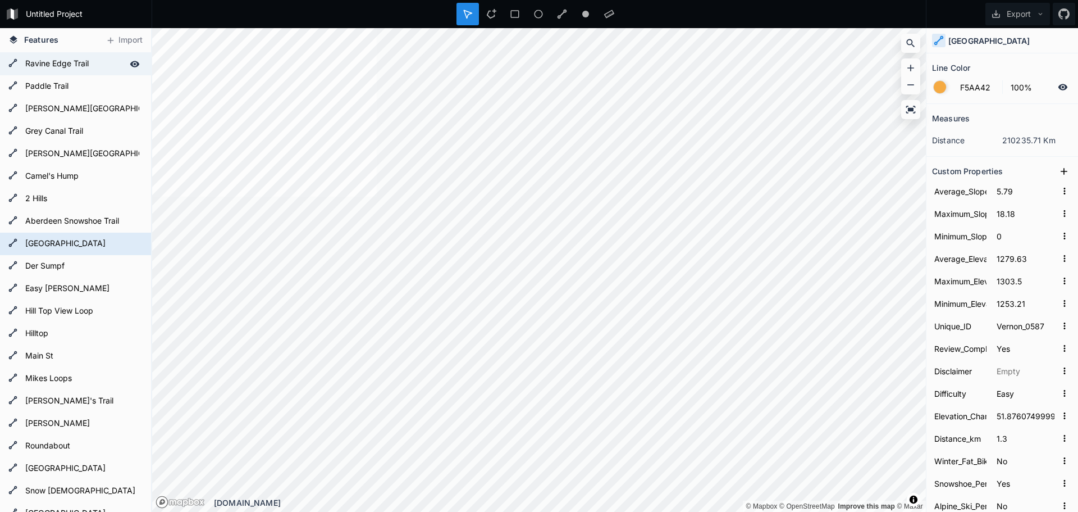
click at [65, 65] on form "Ravine Edge Trail" at bounding box center [74, 64] width 105 height 17
type input "10.08"
type input "75.14"
type input "1203.62"
type input "1298.99"
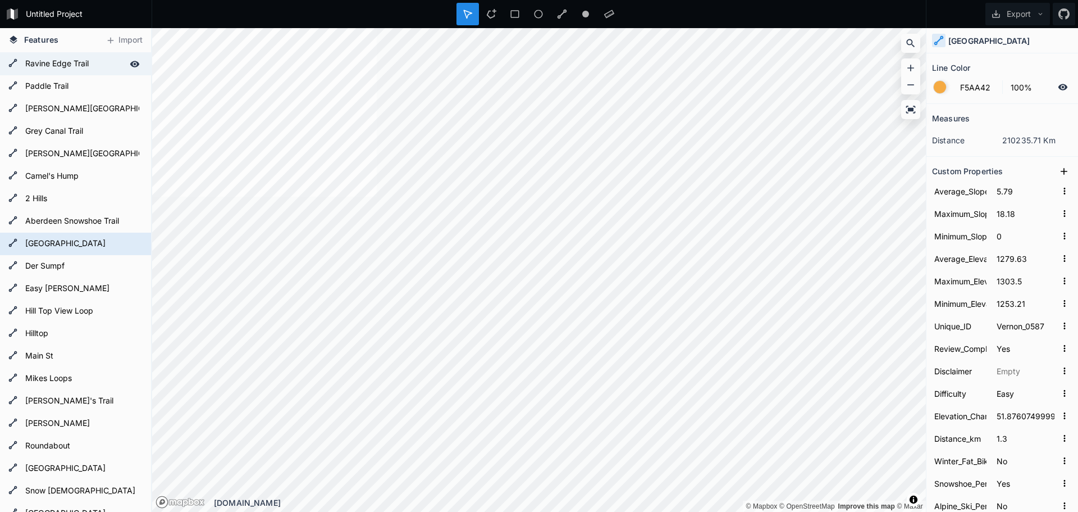
type input "1099.78"
type input "Vernon_0579"
type input "Blue"
type input "30.60703599999988"
type input "7.1"
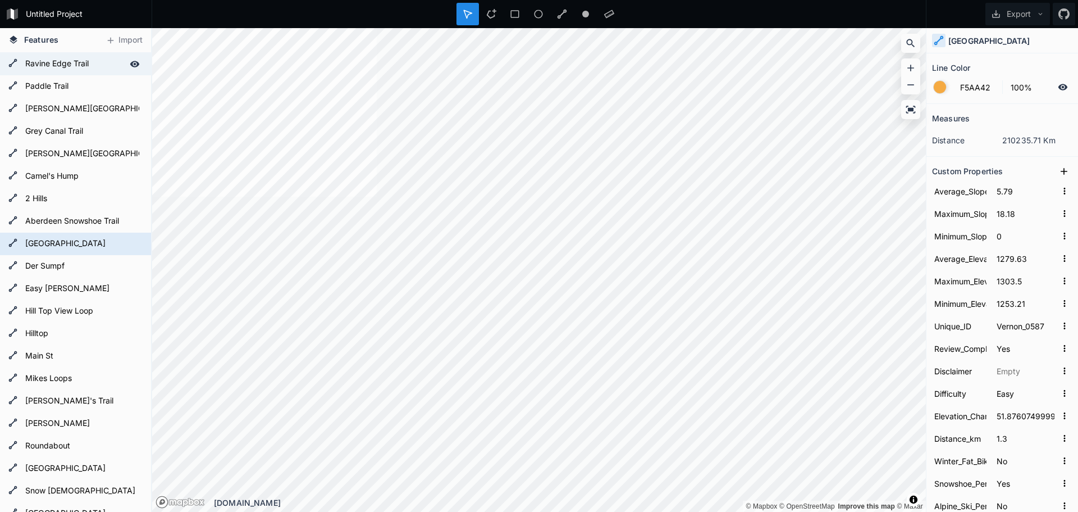
type input "Yes"
type input "Multi-Use"
type input "Teddy Bears Picnic"
type input "First part of trail was overgrown and trail is not well marked. It is shared wi…"
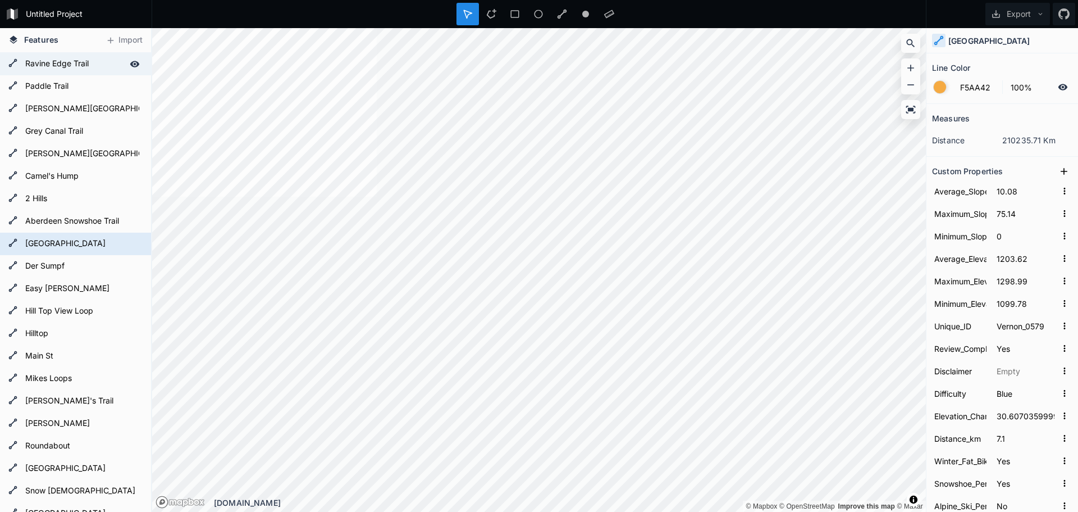
type input "Ravine Edge Trail"
type input "9211.355300604862"
type input "1"
click at [130, 62] on icon at bounding box center [135, 64] width 10 height 6
click at [130, 63] on icon at bounding box center [135, 64] width 10 height 10
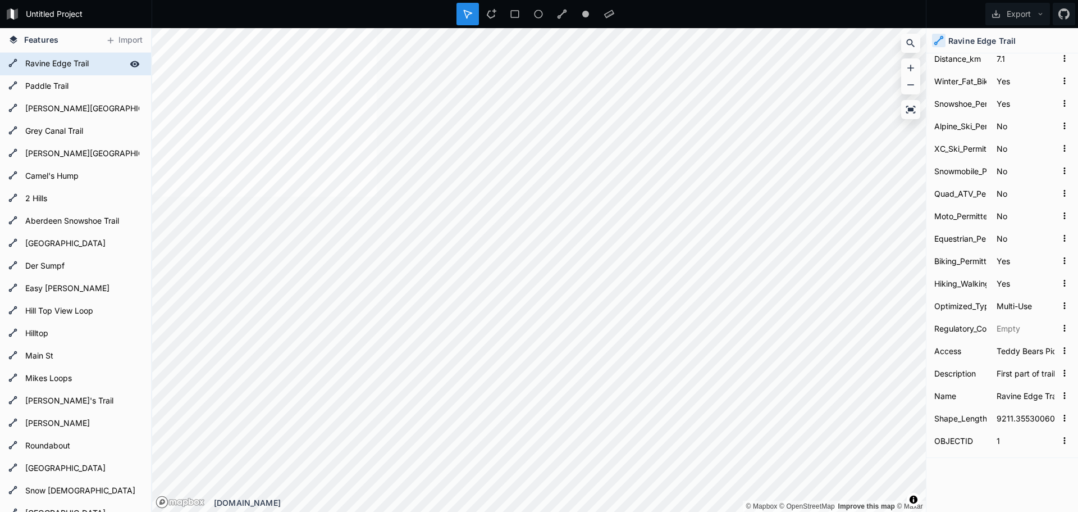
scroll to position [382, 0]
click at [1023, 345] on input "Teddy Bears Picnic" at bounding box center [1026, 348] width 62 height 17
click at [1023, 370] on input "First part of trail was overgrown and trail is not well marked. It is shared wi…" at bounding box center [1026, 370] width 62 height 17
type input "First part of trail was overgrown and trail is not well marked. It is shared wi…"
